Goal: Find specific page/section

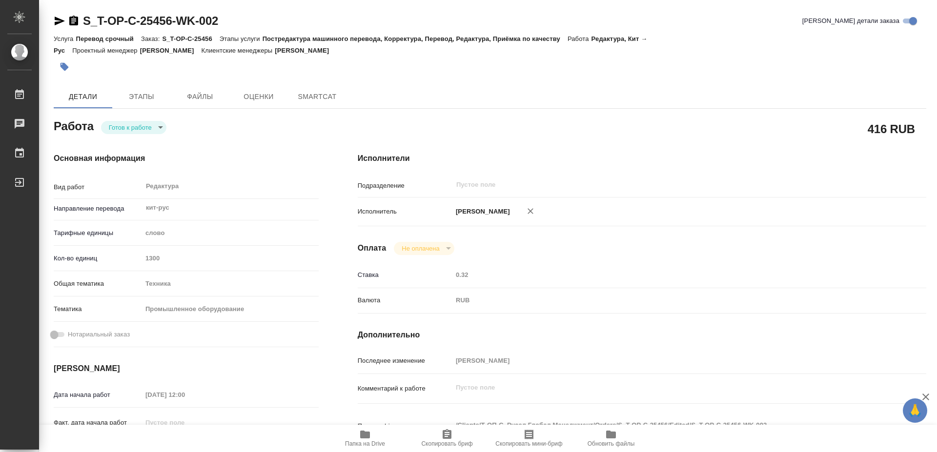
type textarea "x"
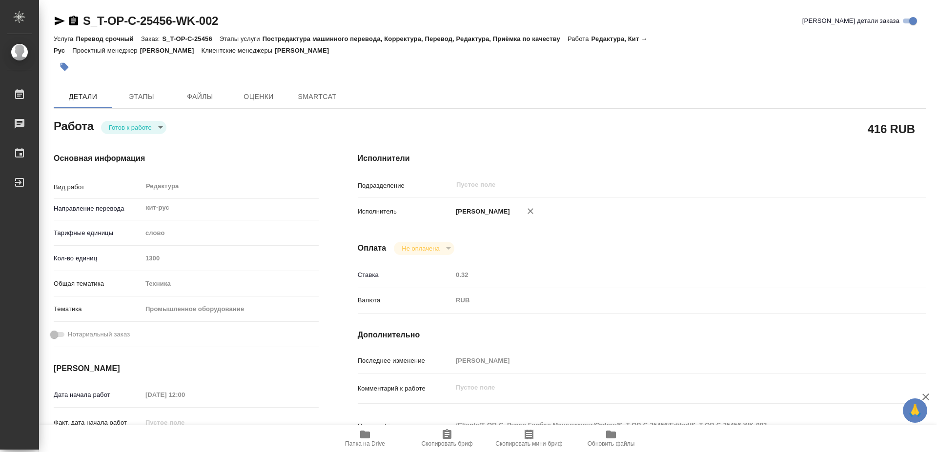
type textarea "x"
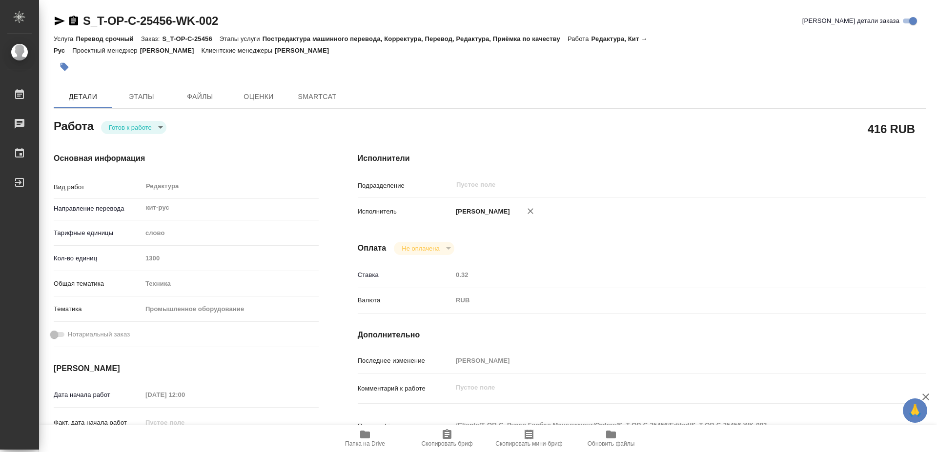
type textarea "x"
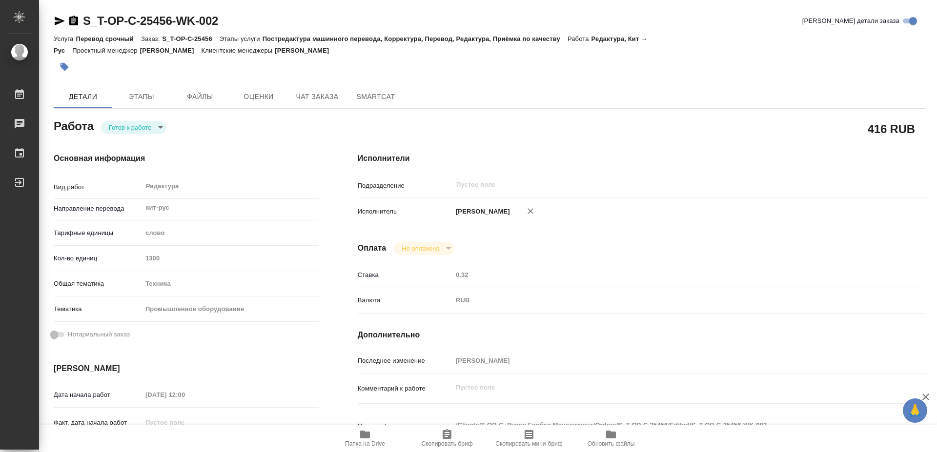
type textarea "x"
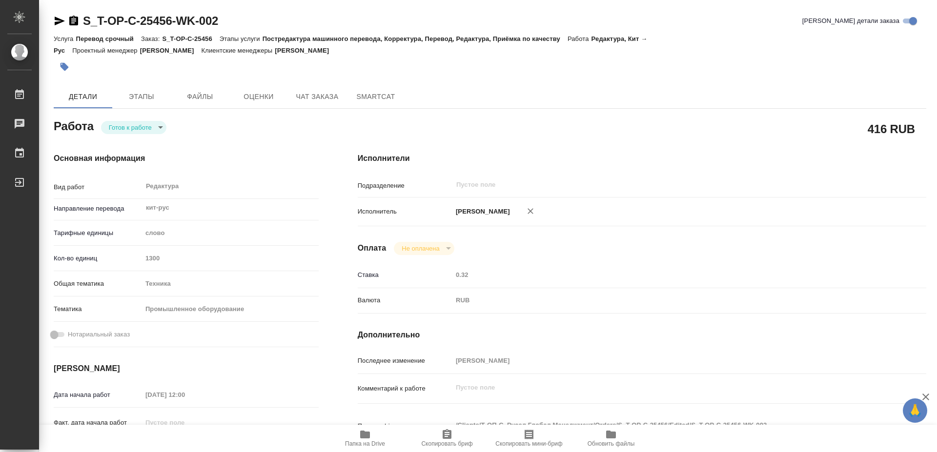
type textarea "x"
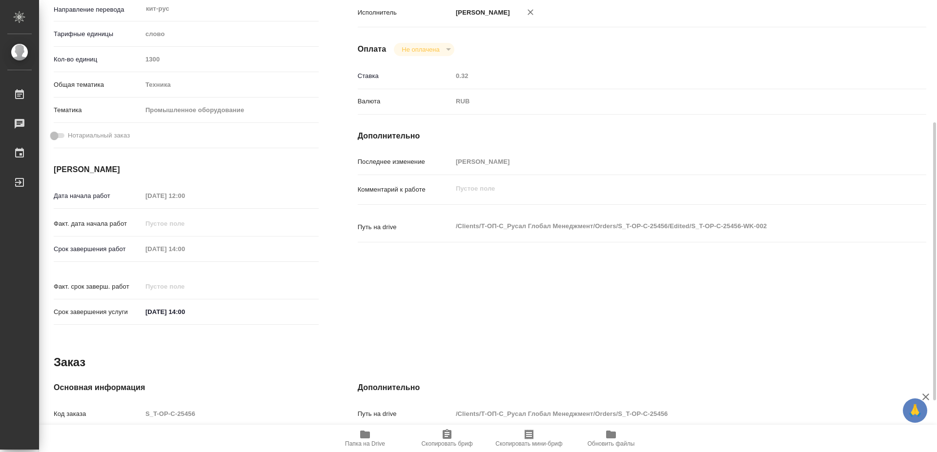
scroll to position [283, 0]
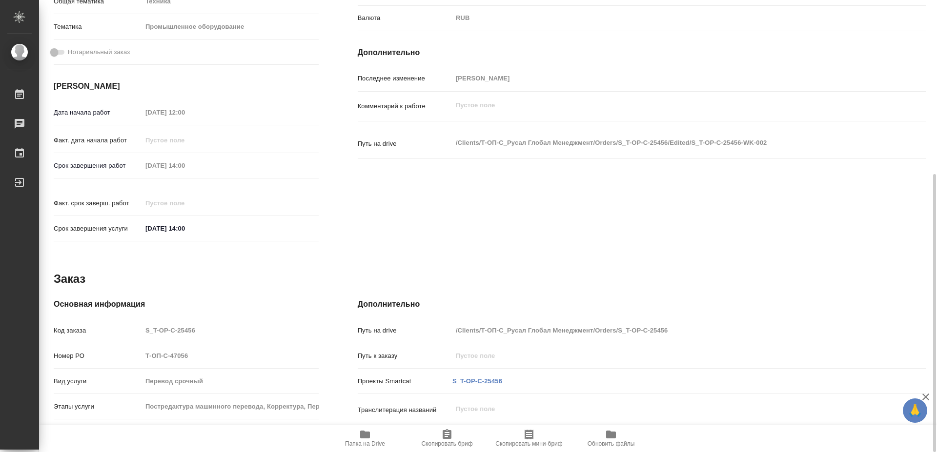
click at [467, 378] on link "S_T-OP-C-25456" at bounding box center [477, 381] width 50 height 7
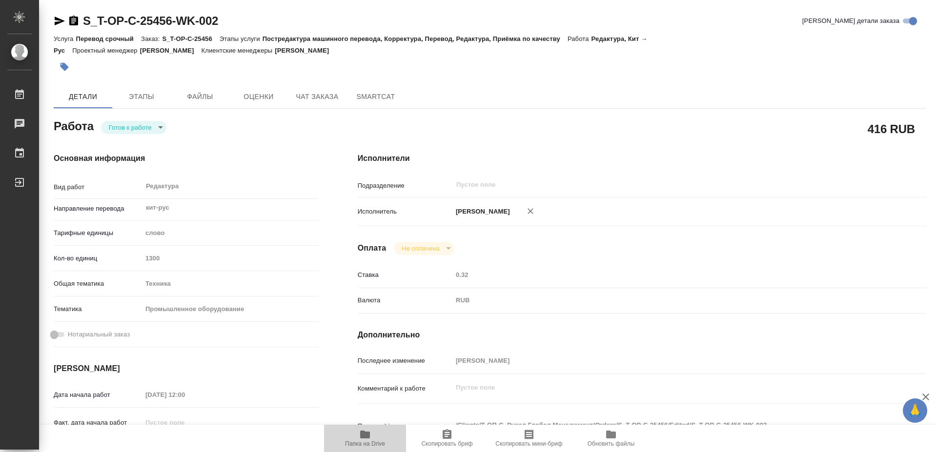
click at [365, 442] on span "Папка на Drive" at bounding box center [365, 444] width 40 height 7
